Goal: Transaction & Acquisition: Purchase product/service

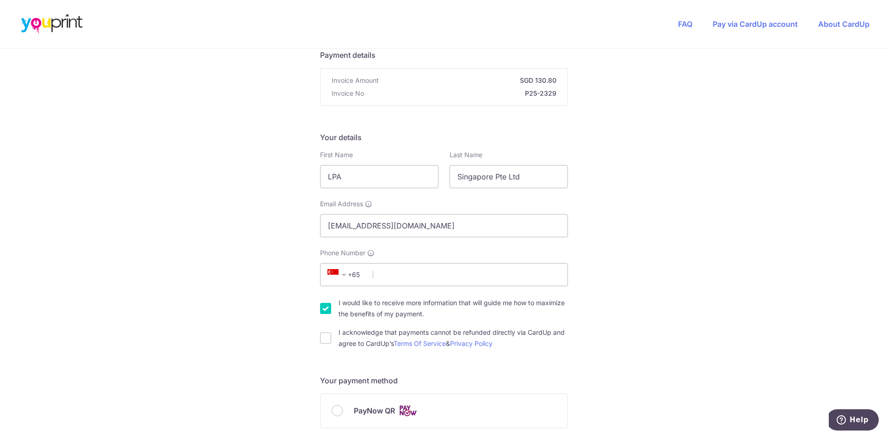
scroll to position [93, 0]
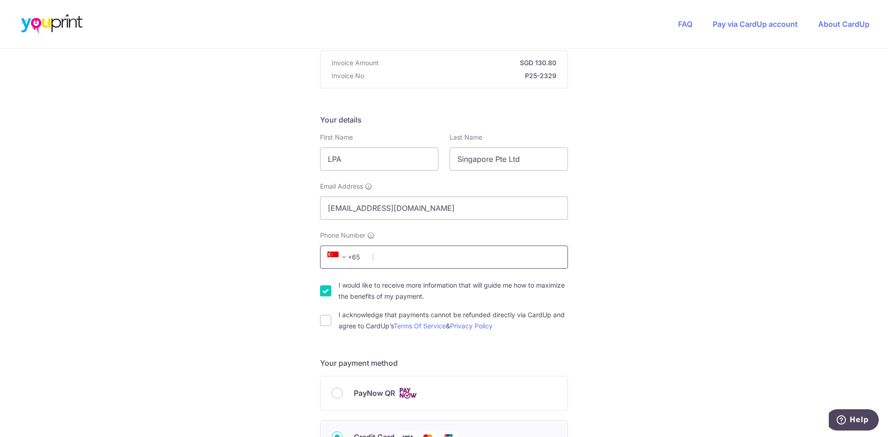
click at [392, 255] on input "Phone Number" at bounding box center [444, 257] width 248 height 23
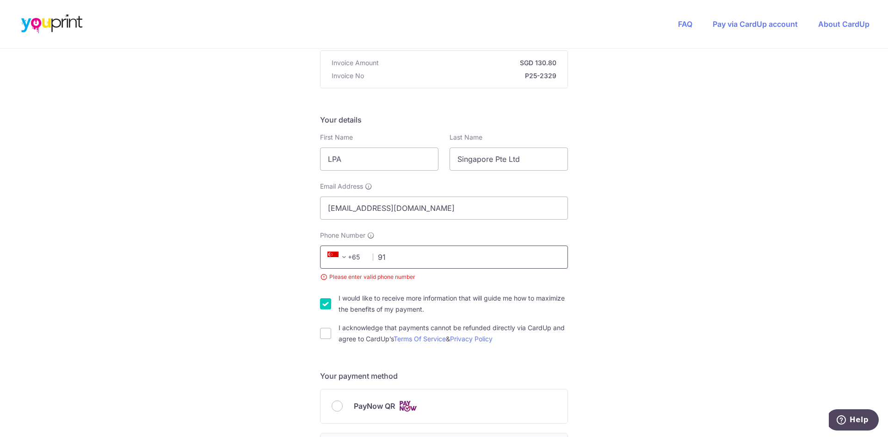
type input "9"
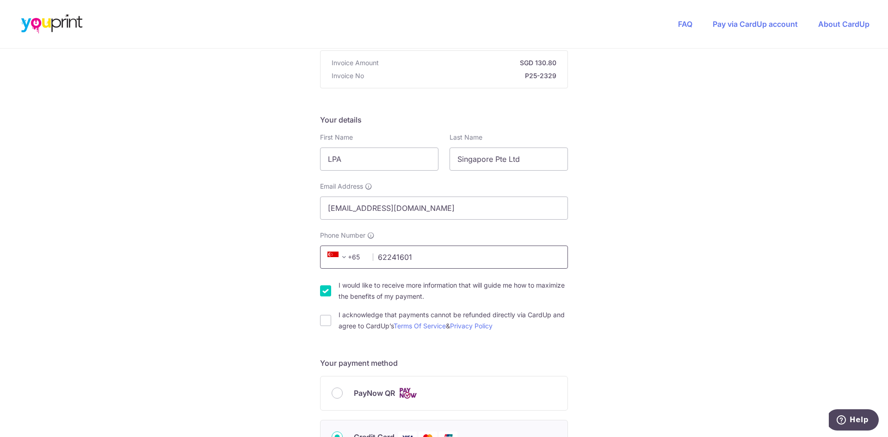
type input "62241601"
click at [322, 292] on input "I would like to receive more information that will guide me how to maximize the…" at bounding box center [325, 290] width 11 height 11
checkbox input "false"
click at [320, 325] on input "I acknowledge that payments cannot be refunded directly via CardUp and agree to…" at bounding box center [325, 320] width 11 height 11
checkbox input "true"
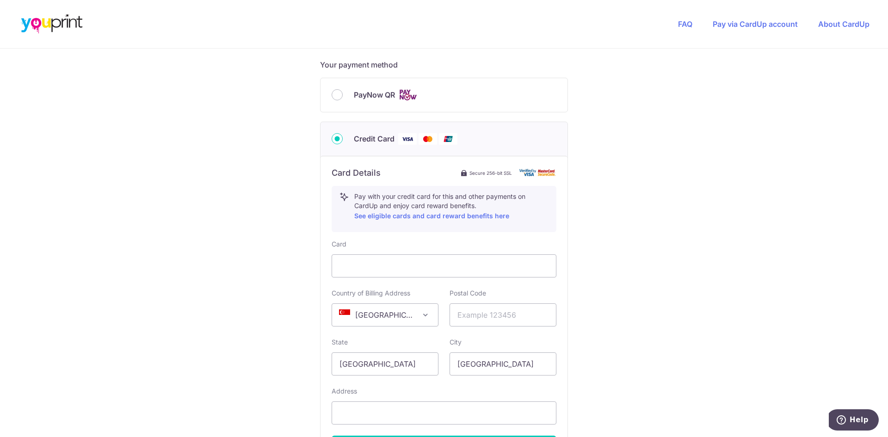
scroll to position [416, 0]
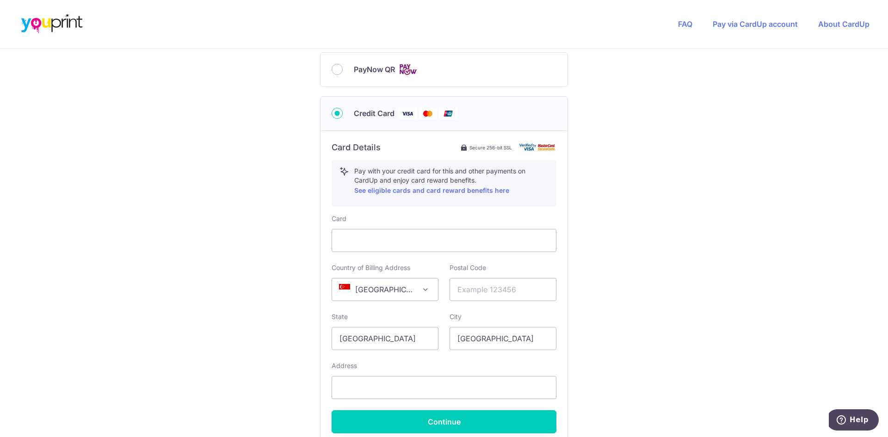
drag, startPoint x: 169, startPoint y: 335, endPoint x: 200, endPoint y: 335, distance: 31.5
click at [169, 335] on div "You are paying Youprint Productions Pte Ltd Youprint Productions Pte Ltd uses C…" at bounding box center [444, 83] width 888 height 903
drag, startPoint x: 477, startPoint y: 289, endPoint x: 408, endPoint y: 292, distance: 69.0
click at [478, 289] on input "text" at bounding box center [503, 289] width 107 height 23
type input "079000"
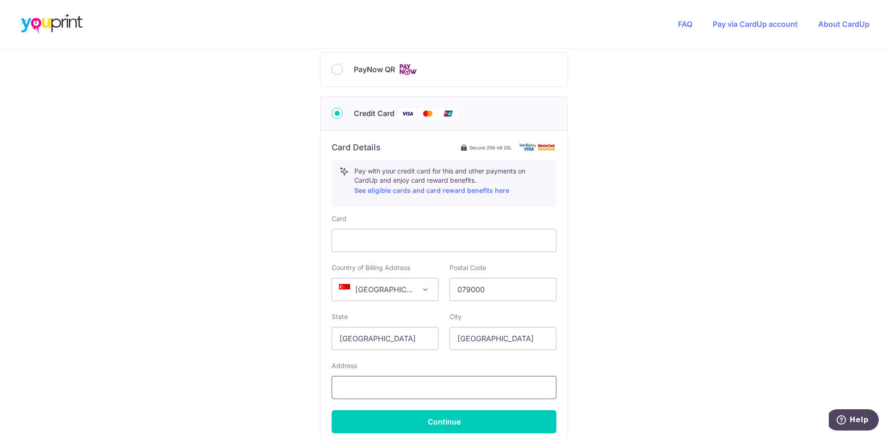
drag, startPoint x: 371, startPoint y: 390, endPoint x: 30, endPoint y: 344, distance: 344.0
click at [371, 390] on input "text" at bounding box center [444, 387] width 225 height 23
type input "[STREET_ADDRESS]"
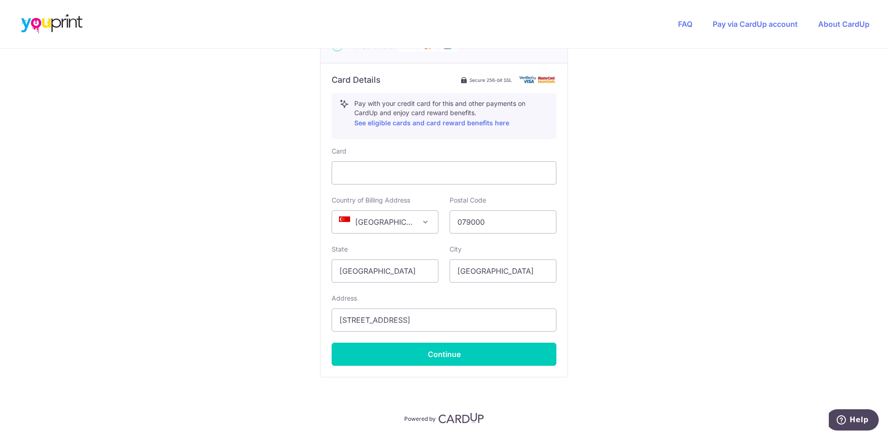
scroll to position [514, 0]
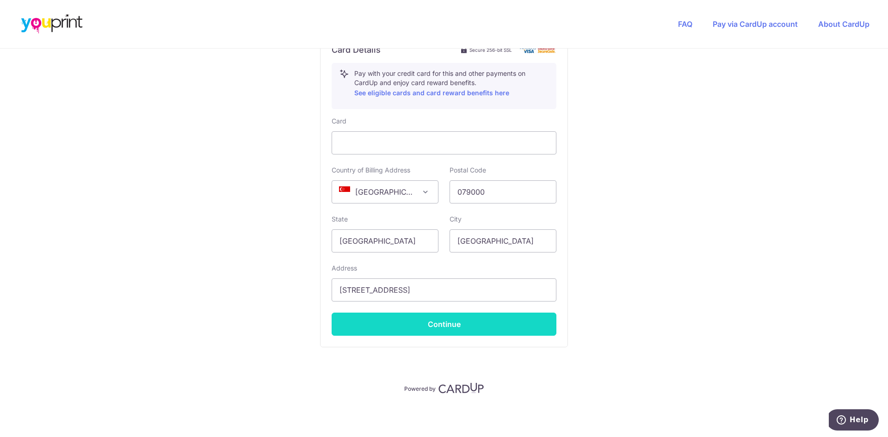
click at [460, 319] on button "Continue" at bounding box center [444, 324] width 225 height 23
type input "**** 7125"
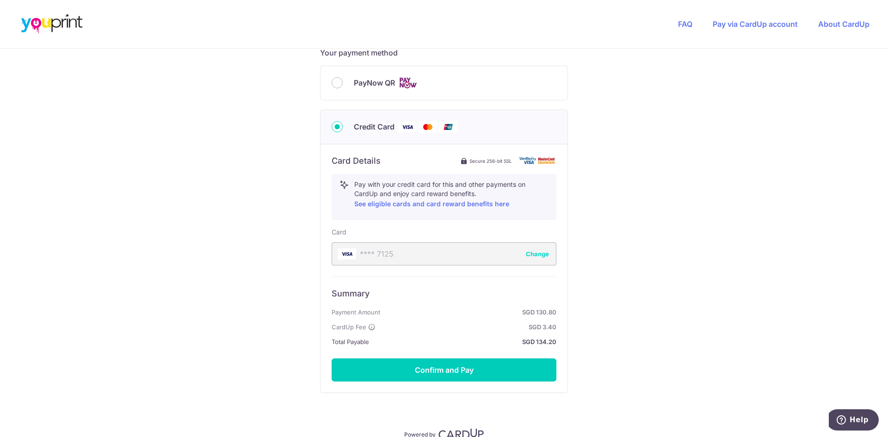
scroll to position [433, 0]
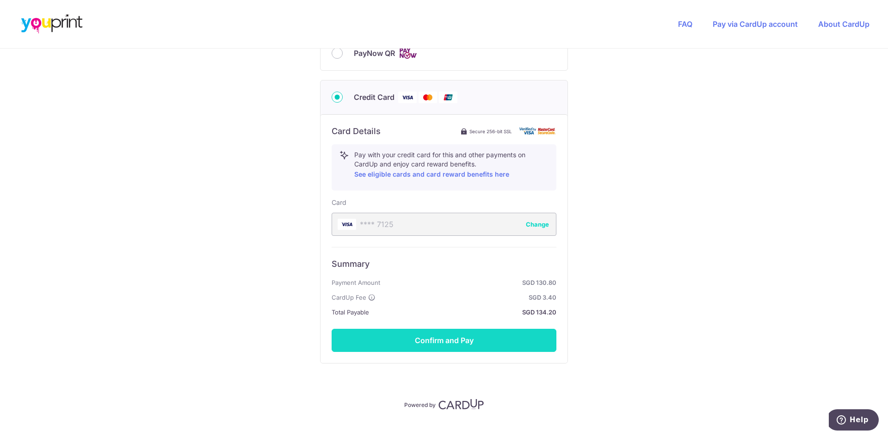
click at [465, 350] on button "Confirm and Pay" at bounding box center [444, 340] width 225 height 23
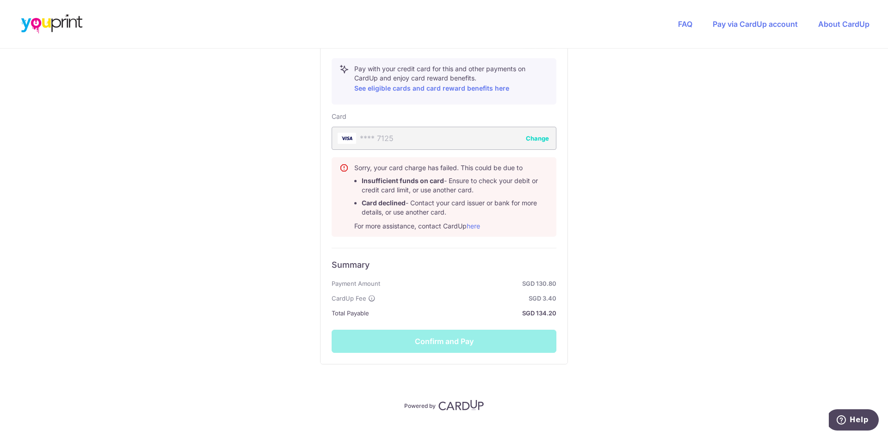
scroll to position [536, 0]
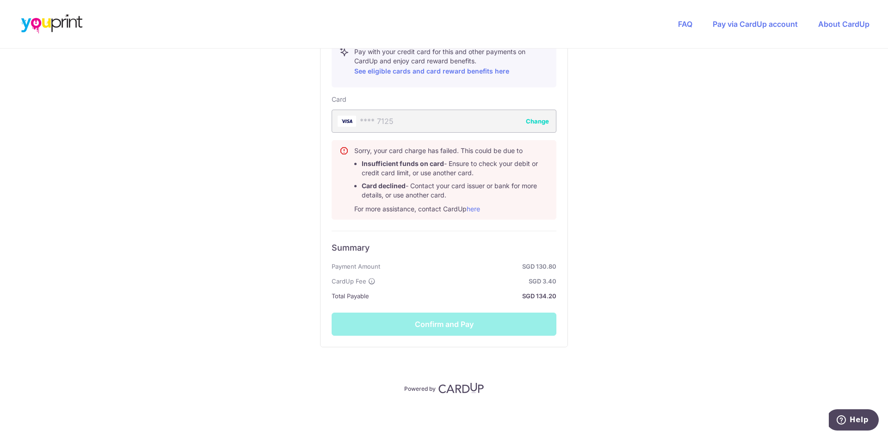
click at [448, 328] on div "Summary Payment Amount SGD 130.80 CardUp Fee SGD 3.40 Total Payable SGD 134.20 …" at bounding box center [444, 283] width 225 height 105
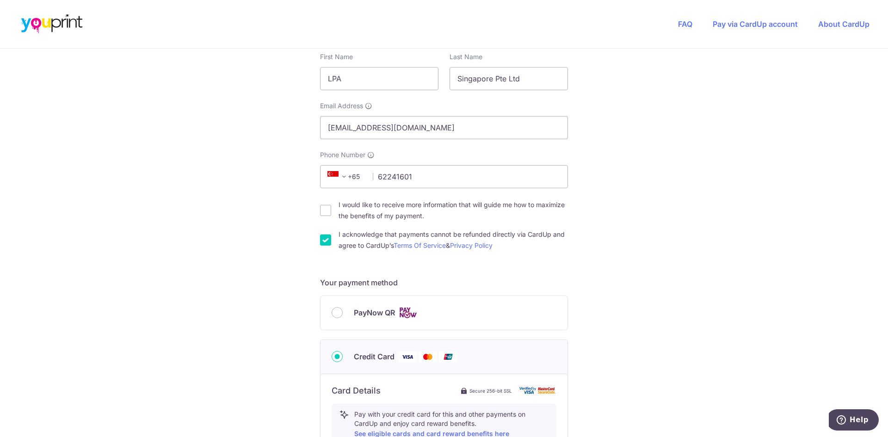
scroll to position [185, 0]
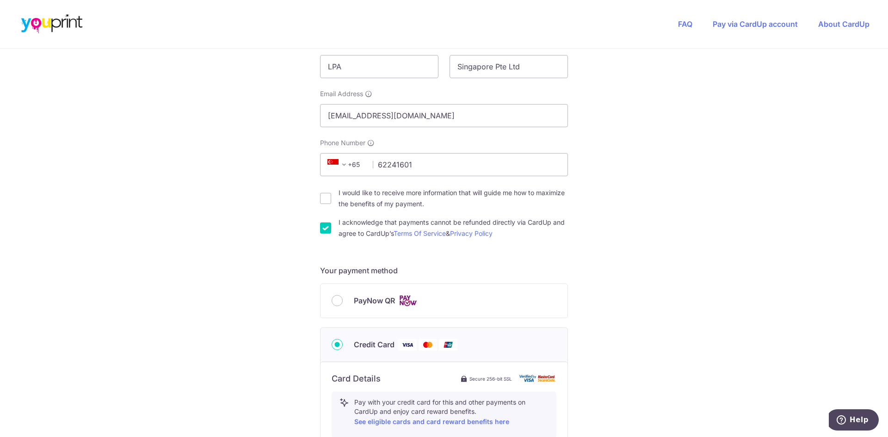
click at [335, 345] on input "Credit Card" at bounding box center [337, 344] width 11 height 11
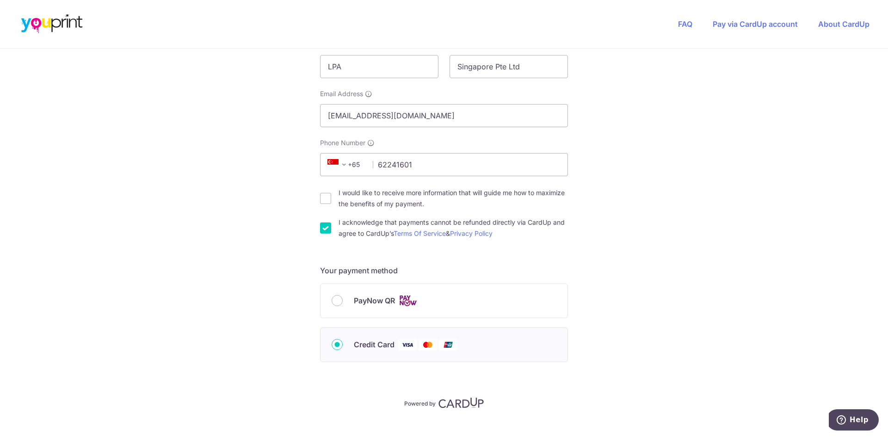
scroll to position [200, 0]
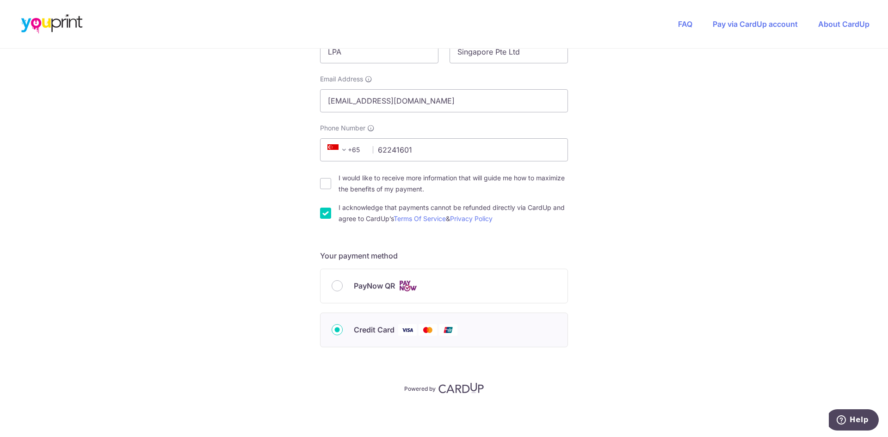
click at [335, 331] on input "Credit Card" at bounding box center [337, 329] width 11 height 11
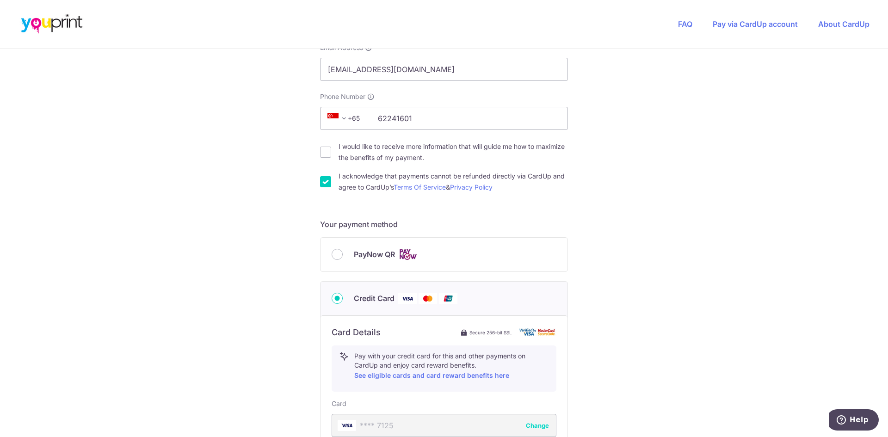
scroll to position [385, 0]
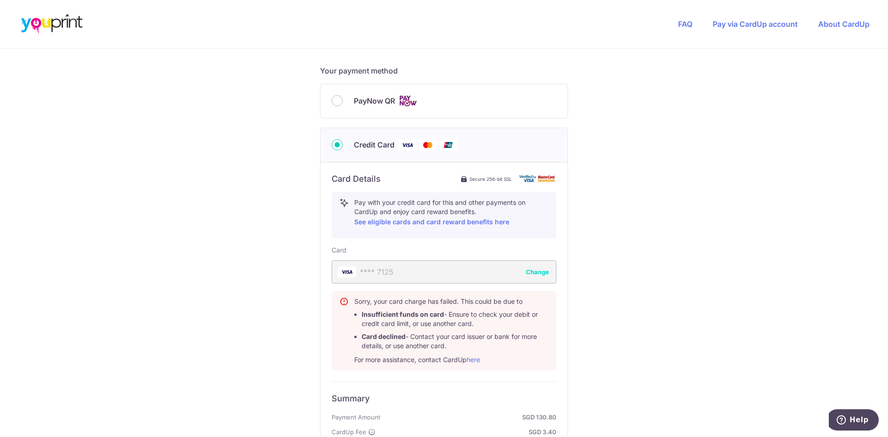
click at [428, 280] on div "**** 7125 Change" at bounding box center [444, 271] width 225 height 23
click at [544, 273] on button "Change" at bounding box center [537, 271] width 23 height 9
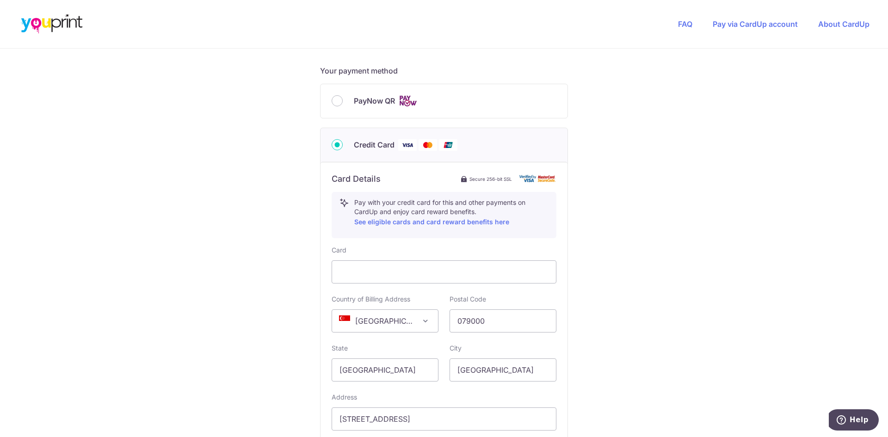
click at [681, 242] on div "You are paying Youprint Productions Pte Ltd Youprint Productions Pte Ltd uses C…" at bounding box center [444, 115] width 888 height 903
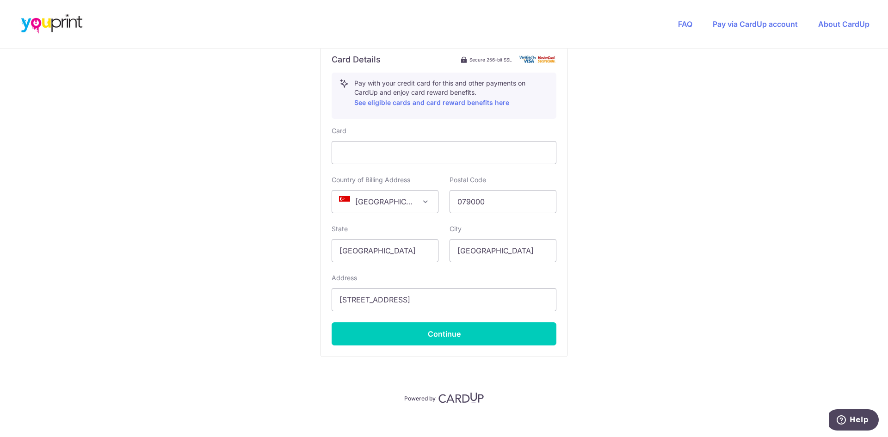
scroll to position [514, 0]
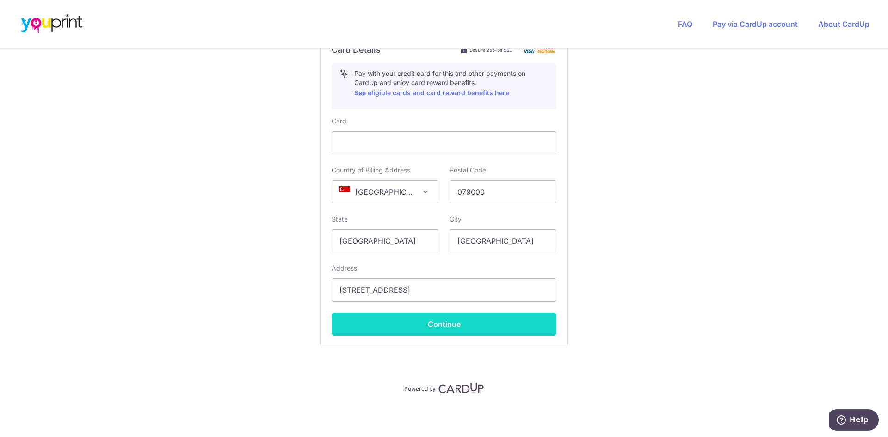
click at [473, 323] on button "Continue" at bounding box center [444, 324] width 225 height 23
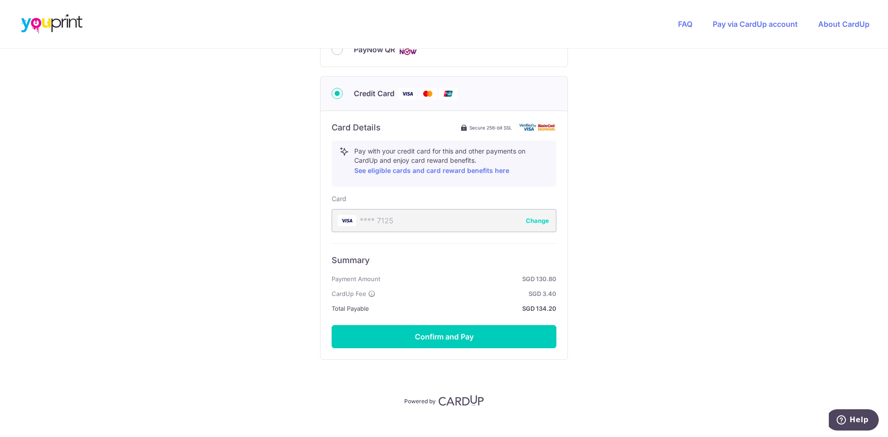
scroll to position [449, 0]
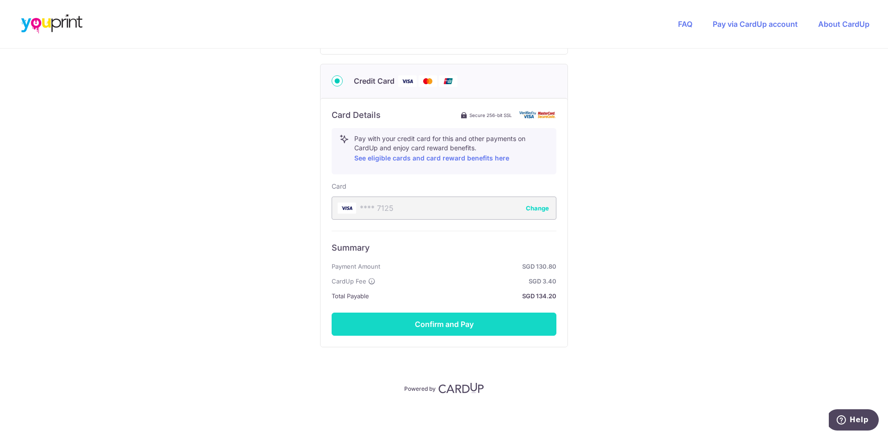
click at [445, 324] on button "Confirm and Pay" at bounding box center [444, 324] width 225 height 23
